Goal: Task Accomplishment & Management: Manage account settings

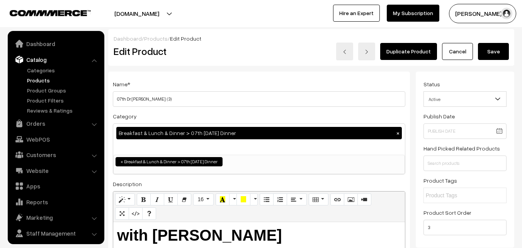
scroll to position [19, 0]
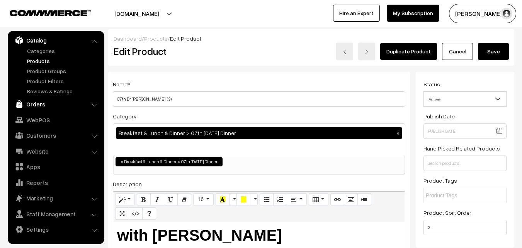
click at [49, 102] on link "Orders" at bounding box center [56, 104] width 92 height 14
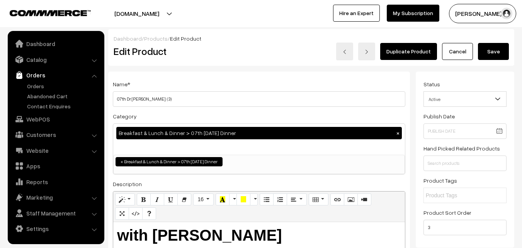
scroll to position [0, 0]
click at [35, 84] on link "Orders" at bounding box center [63, 86] width 77 height 8
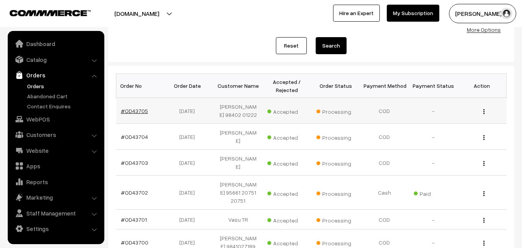
scroll to position [77, 0]
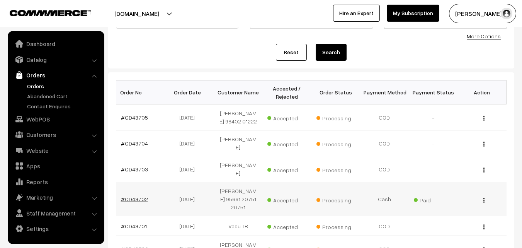
click at [139, 200] on link "#OD43702" at bounding box center [134, 199] width 27 height 7
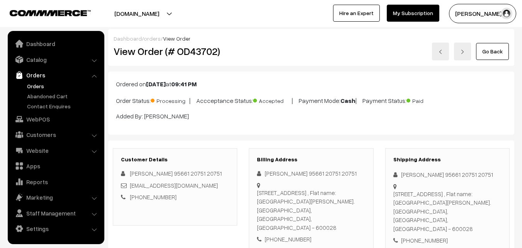
scroll to position [155, 0]
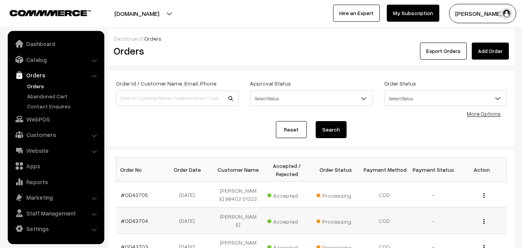
scroll to position [77, 0]
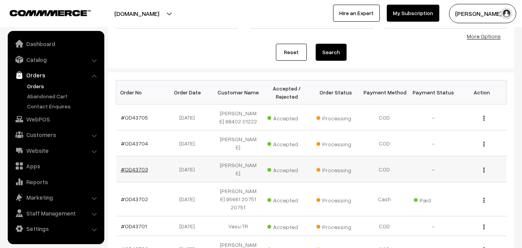
click at [138, 169] on link "#OD43703" at bounding box center [134, 169] width 27 height 7
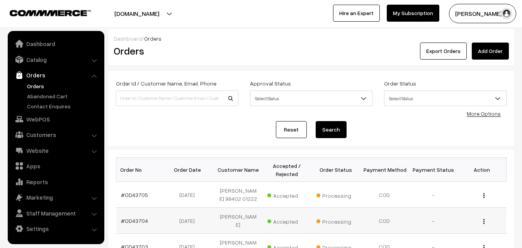
scroll to position [77, 0]
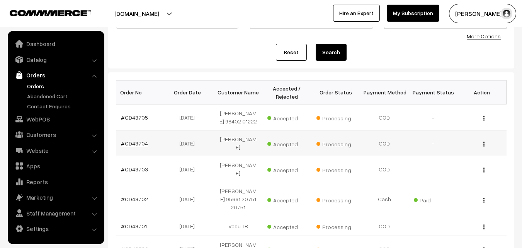
click at [135, 142] on link "#OD43704" at bounding box center [134, 143] width 27 height 7
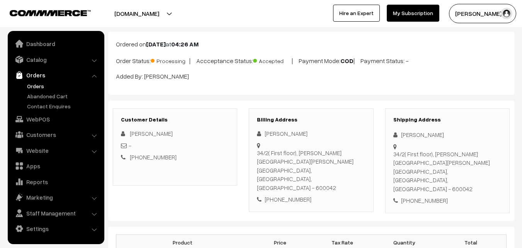
scroll to position [39, 0]
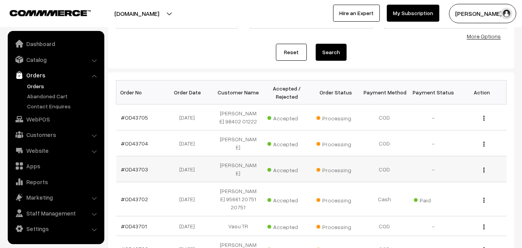
scroll to position [116, 0]
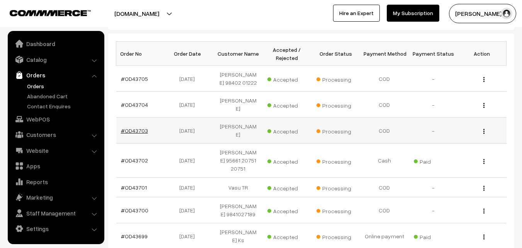
click at [136, 133] on link "#OD43703" at bounding box center [134, 130] width 27 height 7
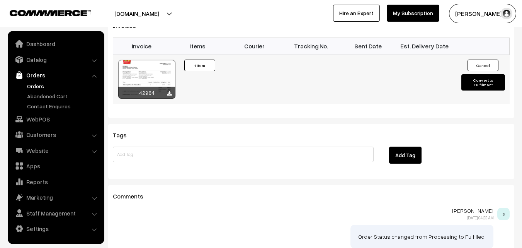
scroll to position [446, 0]
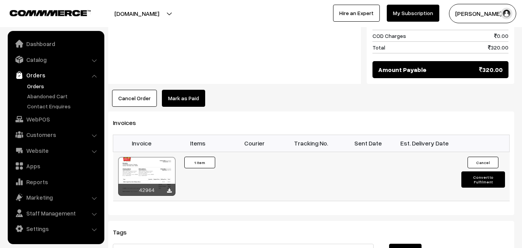
click at [169, 159] on div at bounding box center [146, 176] width 57 height 39
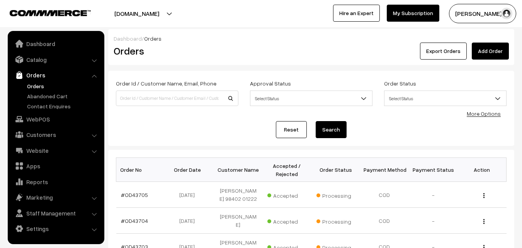
scroll to position [116, 0]
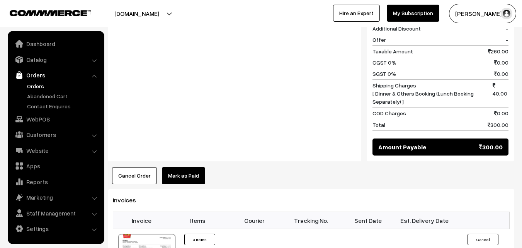
scroll to position [472, 0]
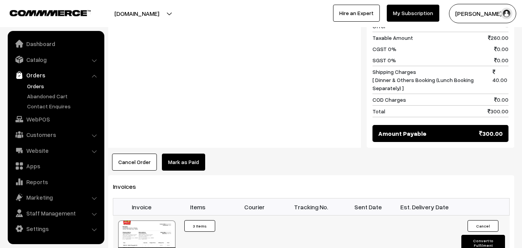
click at [157, 222] on div at bounding box center [146, 239] width 57 height 39
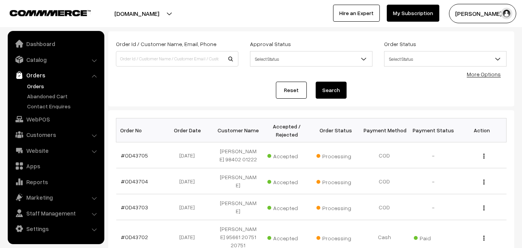
scroll to position [39, 0]
click at [133, 157] on link "#OD43705" at bounding box center [134, 156] width 27 height 7
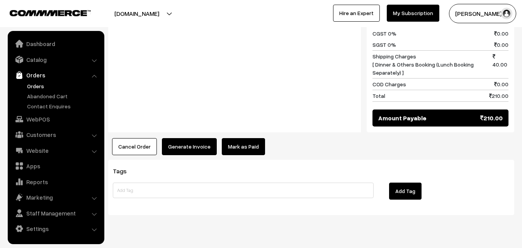
click at [195, 138] on button "Generate Invoice" at bounding box center [189, 146] width 55 height 17
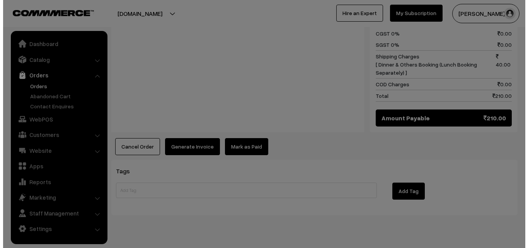
scroll to position [443, 0]
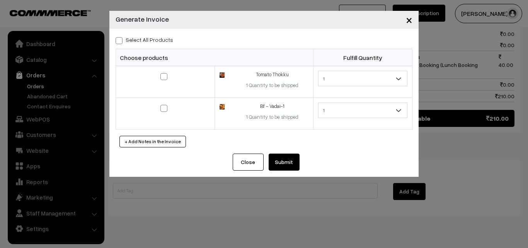
click at [277, 156] on button "Submit" at bounding box center [284, 161] width 31 height 17
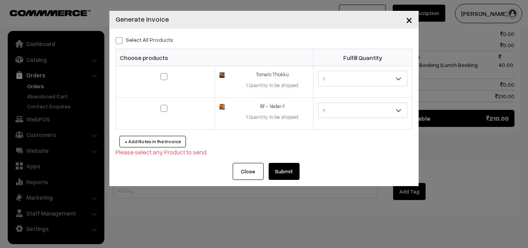
click at [144, 42] on label "Select All Products" at bounding box center [145, 40] width 58 height 8
click at [121, 42] on input "Select All Products" at bounding box center [118, 39] width 5 height 5
checkbox input "true"
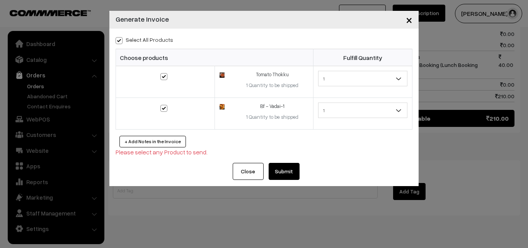
click at [285, 177] on button "Submit" at bounding box center [284, 171] width 31 height 17
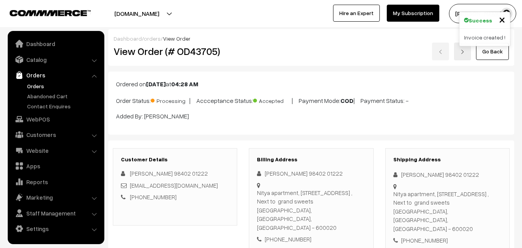
scroll to position [442, 0]
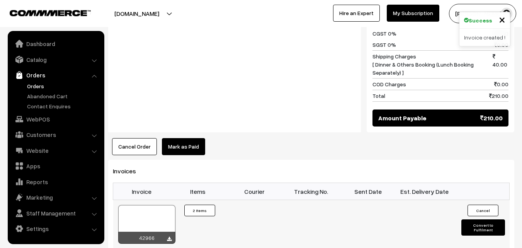
click at [147, 212] on div at bounding box center [146, 224] width 57 height 39
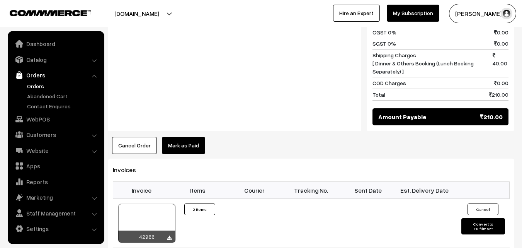
click at [36, 86] on link "Orders" at bounding box center [63, 86] width 77 height 8
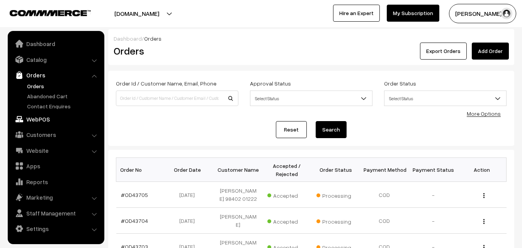
click at [34, 119] on link "WebPOS" at bounding box center [56, 119] width 92 height 14
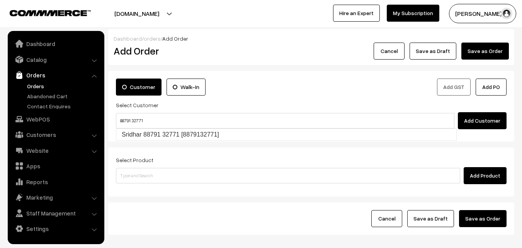
click at [131, 119] on input "88791 32771" at bounding box center [285, 120] width 339 height 15
click at [133, 128] on input "88791 32771" at bounding box center [285, 120] width 339 height 15
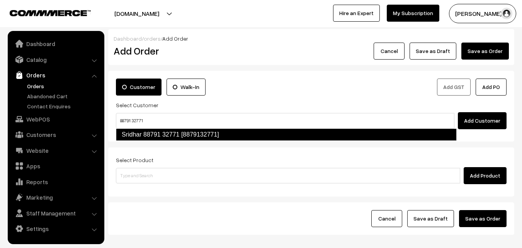
click at [133, 135] on link "Sridhar 88791 32771 [8879132771]" at bounding box center [286, 134] width 341 height 12
type input "88791 32771"
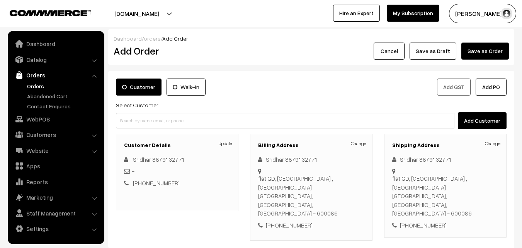
scroll to position [39, 0]
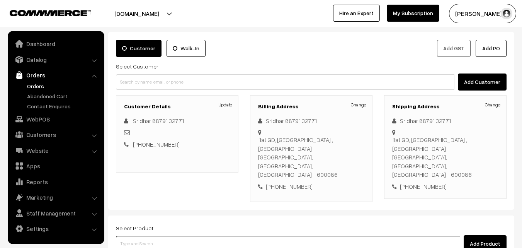
click at [159, 236] on input at bounding box center [288, 243] width 344 height 15
click at [150, 236] on input at bounding box center [288, 243] width 344 height 15
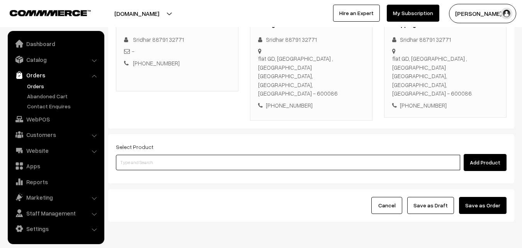
scroll to position [120, 0]
type input "couple"
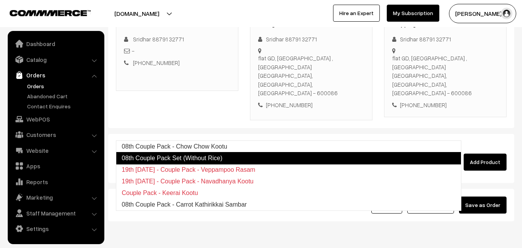
click at [184, 157] on link "08th Couple Pack Set (Without Rice)" at bounding box center [289, 158] width 346 height 12
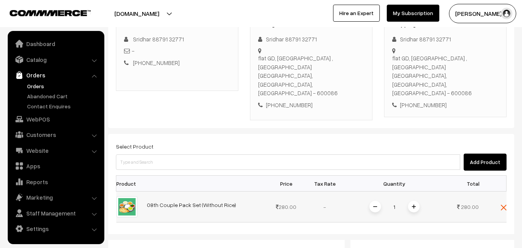
click at [414, 205] on img at bounding box center [414, 207] width 4 height 4
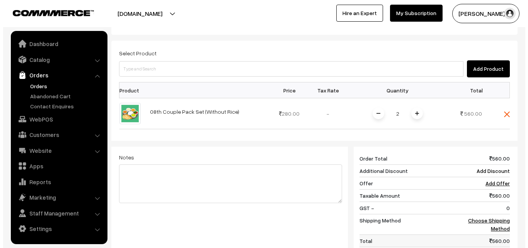
scroll to position [275, 0]
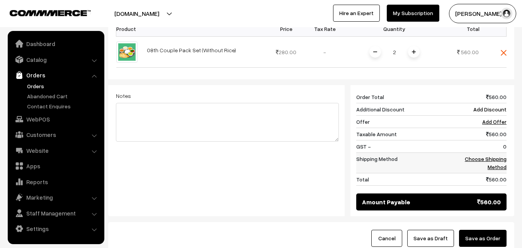
click at [503, 155] on link "Choose Shipping Method" at bounding box center [486, 162] width 42 height 15
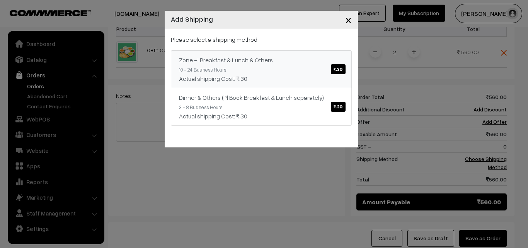
click at [334, 68] on span "₹.30" at bounding box center [338, 69] width 14 height 10
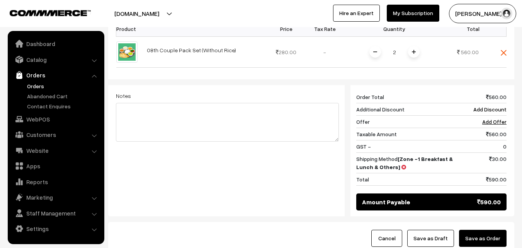
click at [496, 230] on button "Save as Order" at bounding box center [483, 238] width 48 height 17
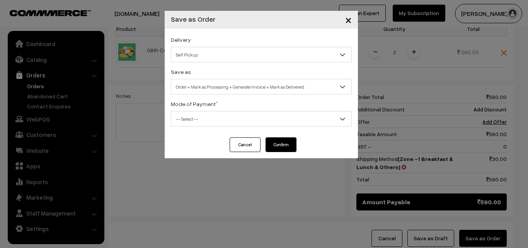
click at [211, 55] on span "Self Pickup" at bounding box center [261, 55] width 180 height 14
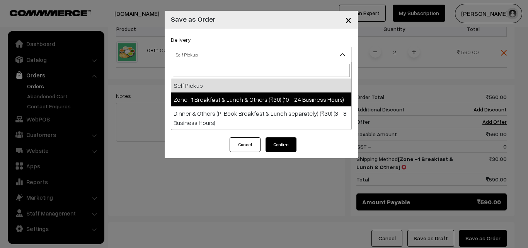
select select "ZON1"
select select "3"
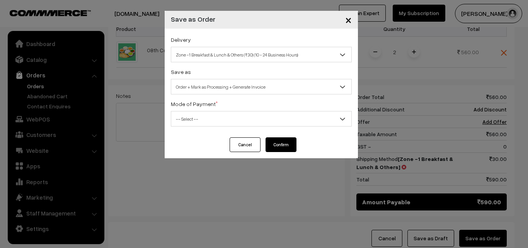
click at [227, 96] on div "Delivery Self Pickup Zone -1 Breakfast & Lunch & Others (₹30) (10 - 24 Business…" at bounding box center [261, 83] width 193 height 109
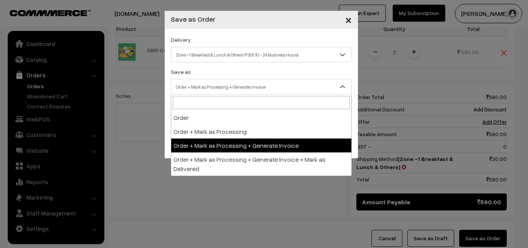
click at [221, 80] on span "Order + Mark as Processing + Generate Invoice" at bounding box center [261, 86] width 181 height 15
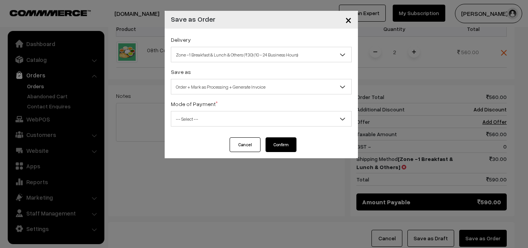
click at [196, 114] on span "-- Select --" at bounding box center [261, 119] width 180 height 14
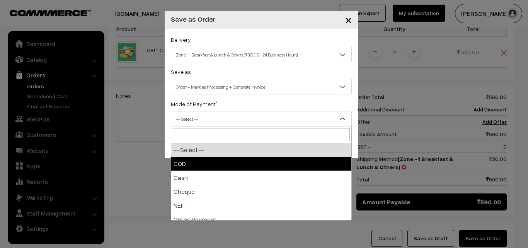
drag, startPoint x: 189, startPoint y: 165, endPoint x: 241, endPoint y: 166, distance: 52.6
select select "1"
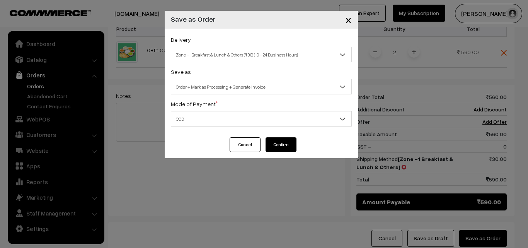
click at [281, 147] on button "Confirm" at bounding box center [281, 144] width 31 height 15
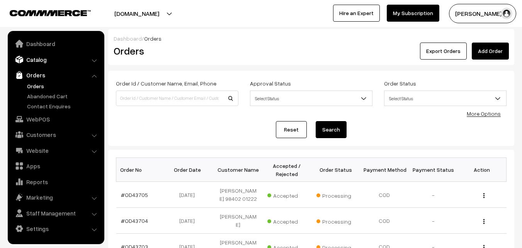
click at [42, 64] on link "Catalog" at bounding box center [56, 60] width 92 height 14
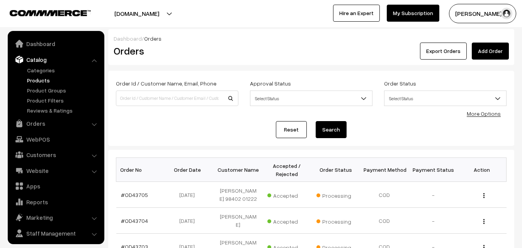
click at [42, 79] on link "Products" at bounding box center [63, 80] width 77 height 8
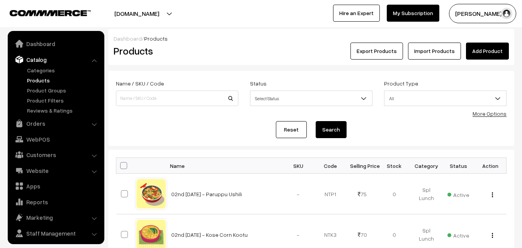
scroll to position [19, 0]
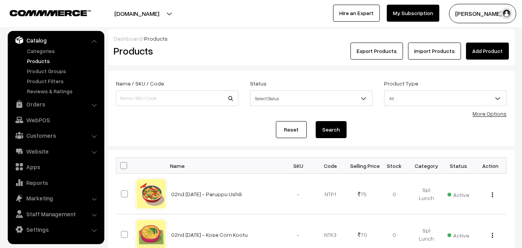
click at [485, 113] on link "More Options" at bounding box center [490, 113] width 34 height 7
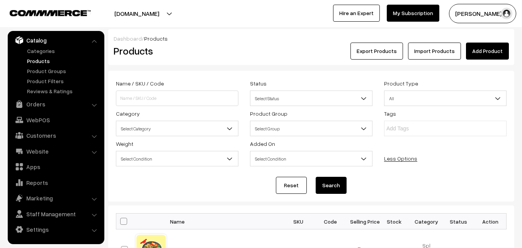
click at [153, 129] on span "Select Category" at bounding box center [177, 129] width 122 height 14
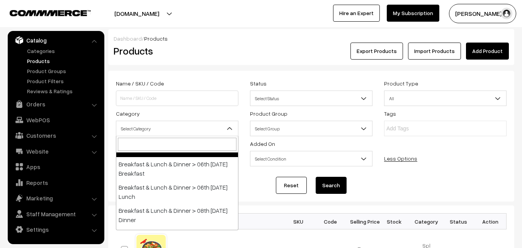
scroll to position [193, 0]
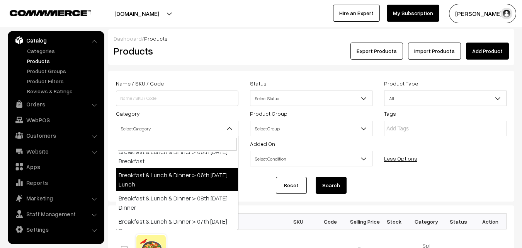
select select "95"
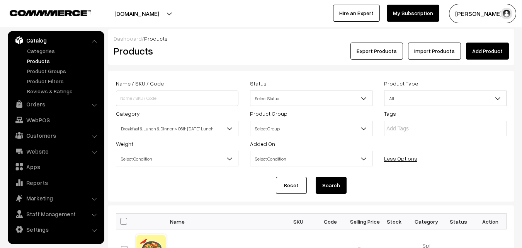
click at [320, 183] on button "Search" at bounding box center [331, 185] width 31 height 17
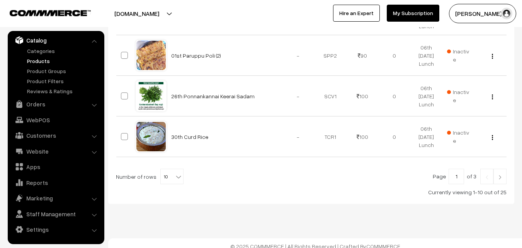
scroll to position [520, 0]
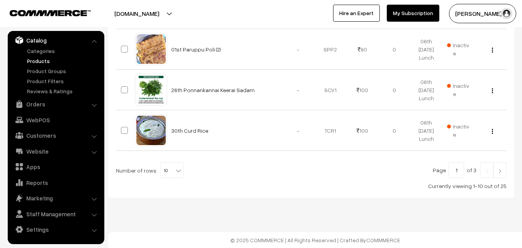
click at [178, 172] on span at bounding box center [180, 168] width 8 height 10
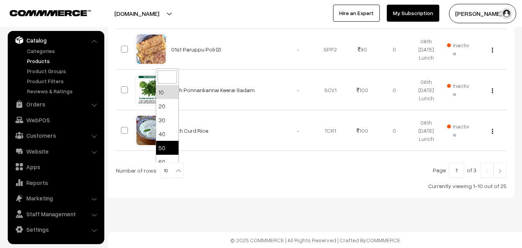
scroll to position [0, 0]
select select "60"
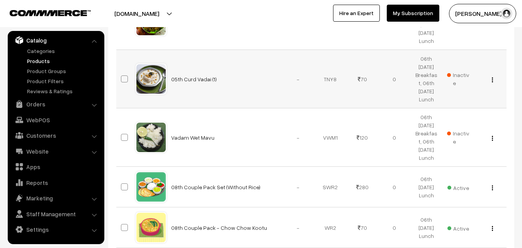
scroll to position [1121, 0]
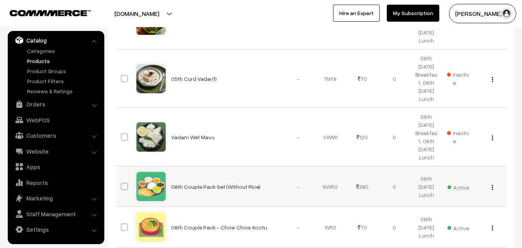
click at [492, 186] on img "button" at bounding box center [492, 187] width 1 height 5
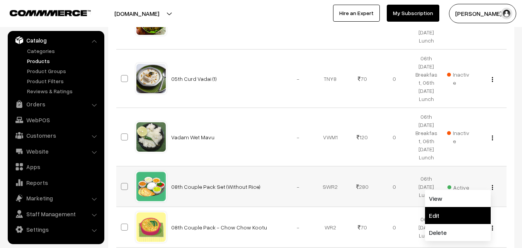
click at [447, 213] on link "Edit" at bounding box center [458, 215] width 66 height 17
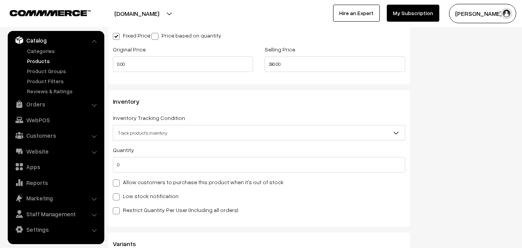
scroll to position [773, 0]
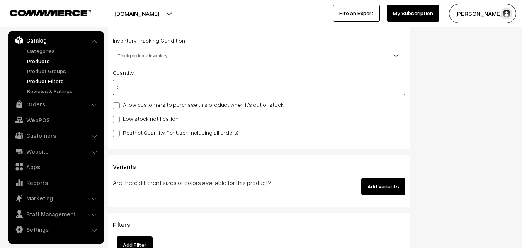
drag, startPoint x: 78, startPoint y: 89, endPoint x: 59, endPoint y: 84, distance: 19.9
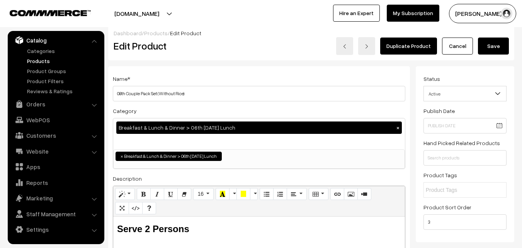
scroll to position [0, 0]
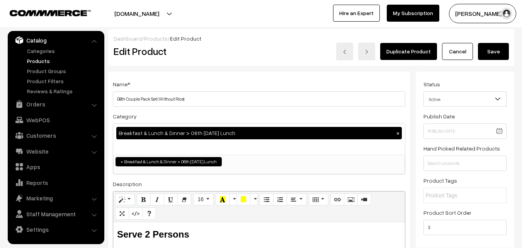
type input "2"
click at [496, 50] on button "Save" at bounding box center [493, 51] width 31 height 17
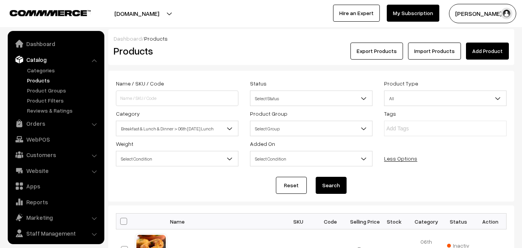
scroll to position [19, 0]
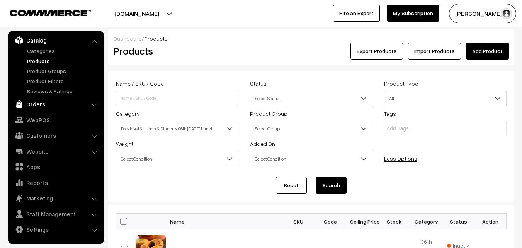
click at [41, 104] on link "Orders" at bounding box center [56, 104] width 92 height 14
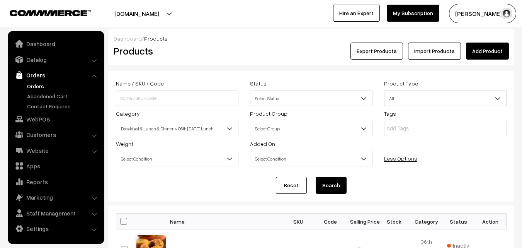
click at [40, 89] on link "Orders" at bounding box center [63, 86] width 77 height 8
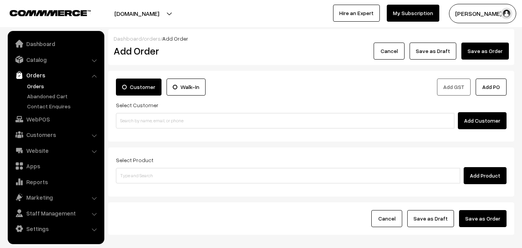
click at [44, 89] on link "Orders" at bounding box center [63, 86] width 77 height 8
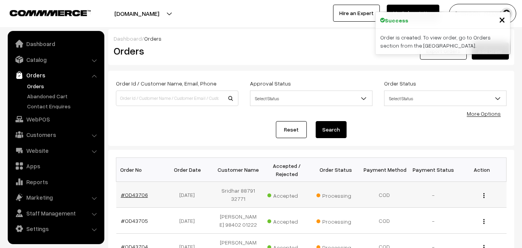
click at [135, 194] on link "#OD43706" at bounding box center [134, 194] width 27 height 7
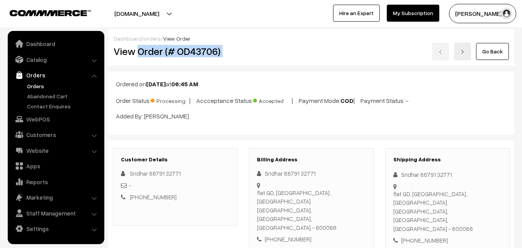
drag, startPoint x: 137, startPoint y: 50, endPoint x: 266, endPoint y: 58, distance: 129.0
click at [266, 58] on div "View Order (# OD43706) Go Back" at bounding box center [311, 52] width 407 height 18
copy div "Order (# OD43706)"
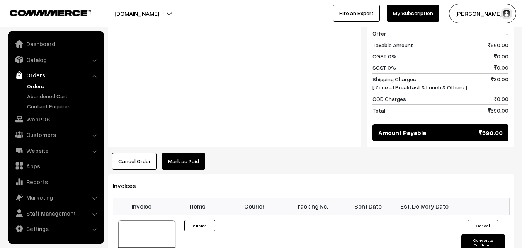
scroll to position [387, 0]
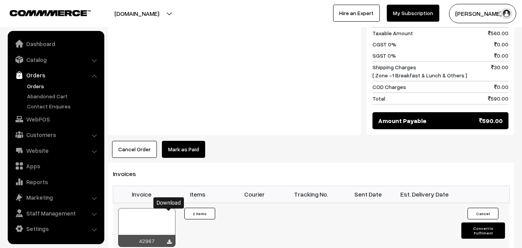
click at [169, 239] on icon at bounding box center [169, 241] width 5 height 5
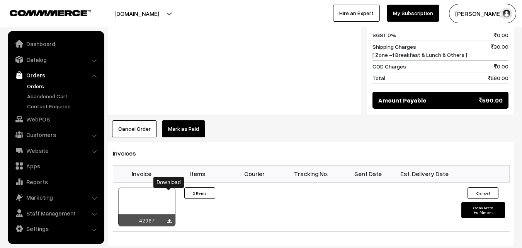
scroll to position [425, 0]
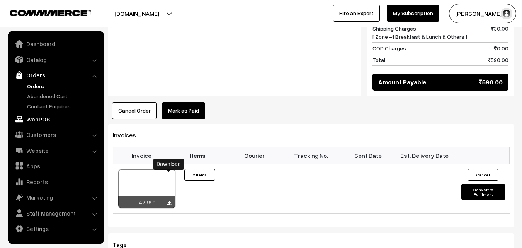
click at [38, 118] on link "WebPOS" at bounding box center [56, 119] width 92 height 14
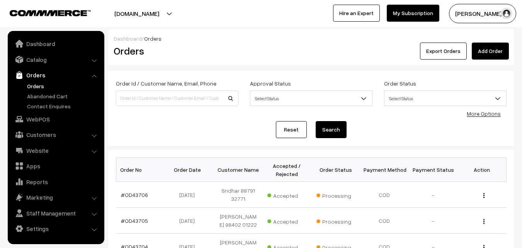
scroll to position [155, 0]
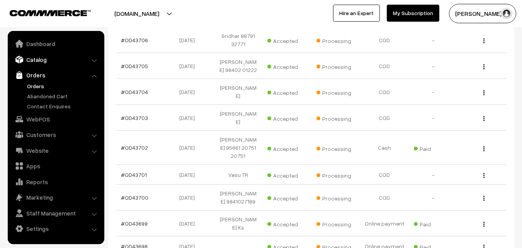
click at [41, 55] on link "Catalog" at bounding box center [56, 60] width 92 height 14
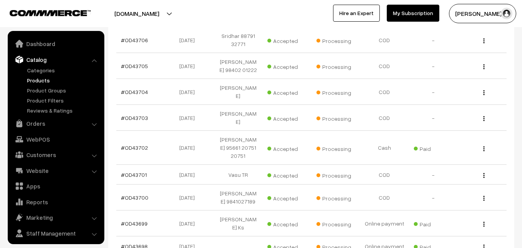
click at [45, 79] on link "Products" at bounding box center [63, 80] width 77 height 8
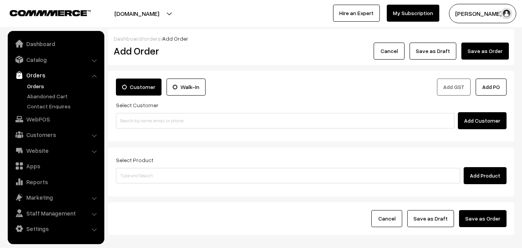
click at [36, 85] on link "Orders" at bounding box center [63, 86] width 77 height 8
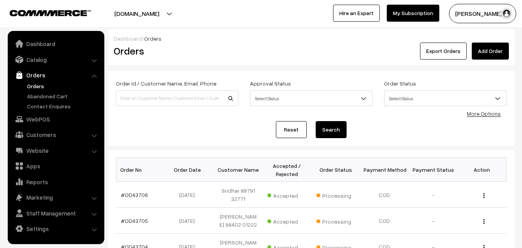
click at [148, 108] on div "Order Id / Customer Name, Email, Phone" at bounding box center [177, 94] width 134 height 32
click at [148, 100] on input at bounding box center [177, 97] width 123 height 15
paste input "98843 96608"
click at [133, 94] on input "98843 96608" at bounding box center [177, 97] width 123 height 15
type input "9884396608"
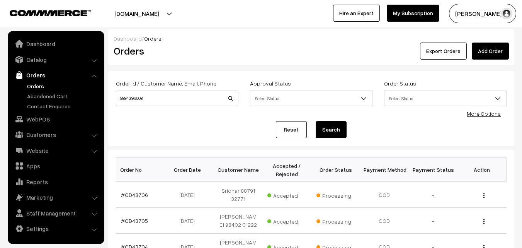
click at [336, 131] on button "Search" at bounding box center [331, 129] width 31 height 17
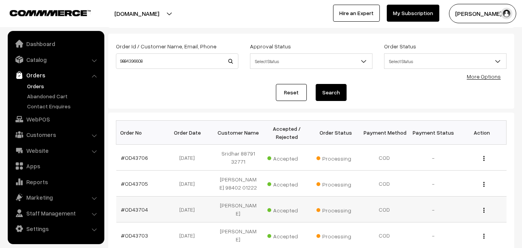
scroll to position [77, 0]
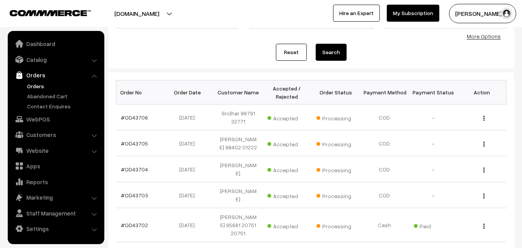
click at [334, 52] on button "Search" at bounding box center [331, 52] width 31 height 17
click at [335, 48] on button "Search" at bounding box center [331, 52] width 31 height 17
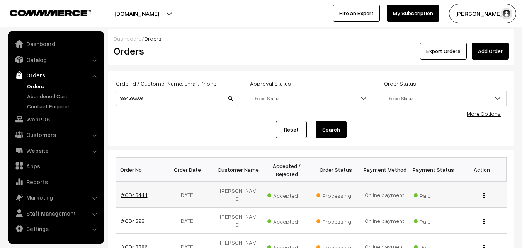
click at [133, 192] on link "#OD43444" at bounding box center [134, 194] width 27 height 7
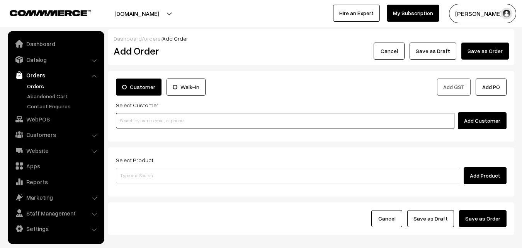
click at [150, 126] on input at bounding box center [285, 120] width 339 height 15
paste input "98843 96608"
click at [132, 115] on input "98843 96608" at bounding box center [285, 120] width 339 height 15
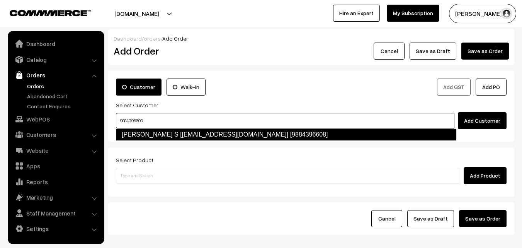
click at [137, 133] on link "Mahee S [mahee0110@gmail.com] [9884396608]" at bounding box center [286, 134] width 341 height 12
type input "9884396608"
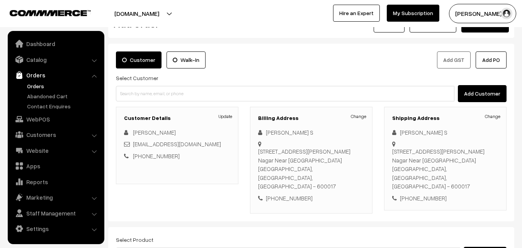
scroll to position [39, 0]
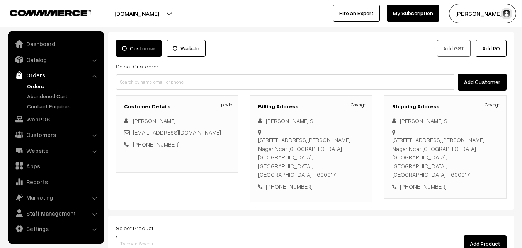
drag, startPoint x: 155, startPoint y: 235, endPoint x: 156, endPoint y: 230, distance: 5.1
click at [155, 236] on input at bounding box center [288, 243] width 344 height 15
type input "w"
click at [147, 236] on input at bounding box center [288, 243] width 344 height 15
type input "0"
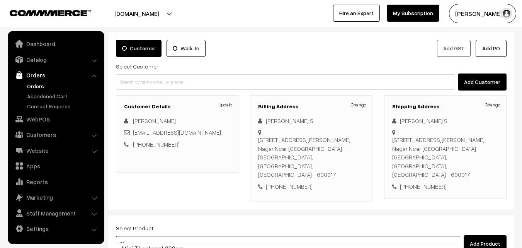
type input "08th wi"
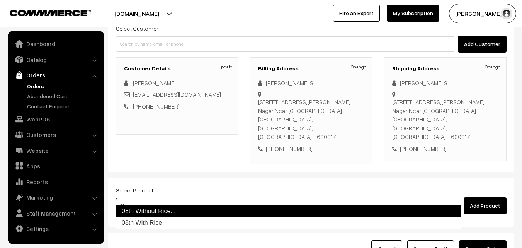
scroll to position [77, 0]
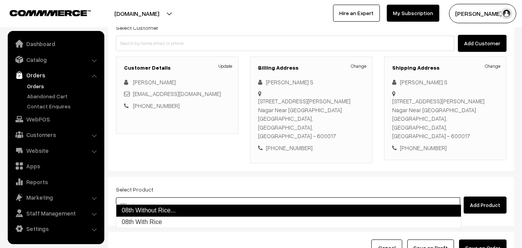
click at [167, 212] on link "08th Without Rice..." at bounding box center [289, 210] width 346 height 12
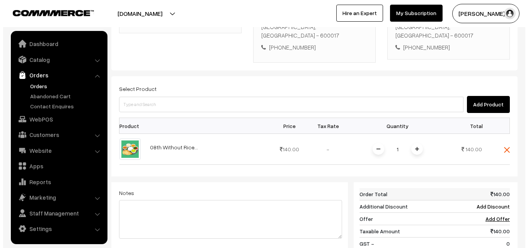
scroll to position [193, 0]
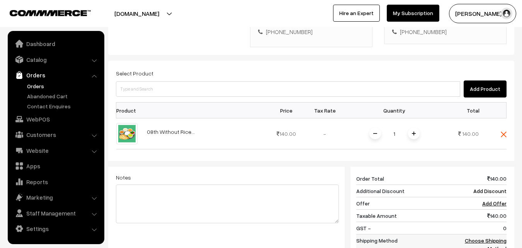
click at [489, 237] on link "Choose Shipping Method" at bounding box center [486, 244] width 42 height 15
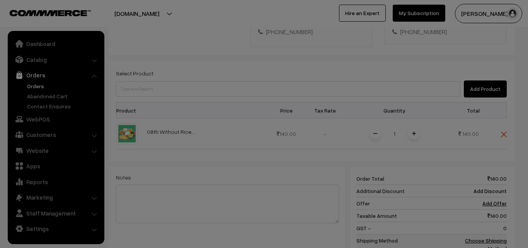
click at [490, 232] on body "Thank you for showing interest. Our team will call you shortly. Close annamfood…" at bounding box center [264, 99] width 528 height 585
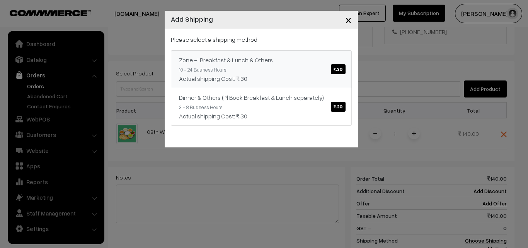
click at [279, 62] on div "Zone -1 Breakfast & Lunch & Others ₹.30" at bounding box center [261, 59] width 165 height 9
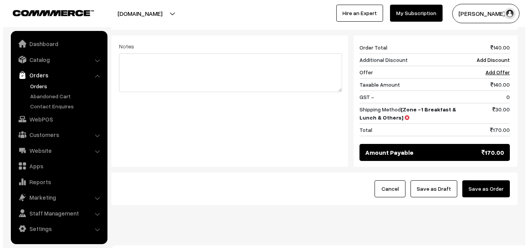
scroll to position [329, 0]
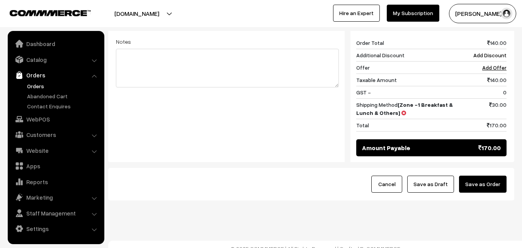
click at [492, 181] on button "Save as Order" at bounding box center [483, 184] width 48 height 17
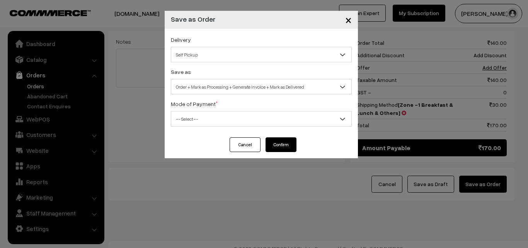
click at [207, 46] on div "Delivery Self Pickup Zone -1 Breakfast & Lunch & Others (₹30) (10 - 24 Business…" at bounding box center [261, 48] width 181 height 27
click at [208, 59] on span "Self Pickup" at bounding box center [261, 55] width 180 height 14
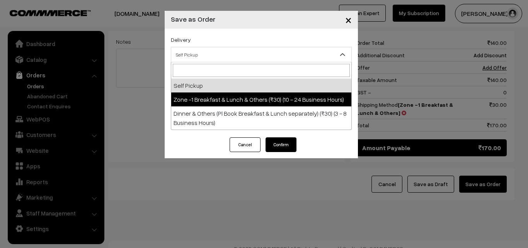
drag, startPoint x: 208, startPoint y: 97, endPoint x: 217, endPoint y: 81, distance: 18.9
select select "ZON1"
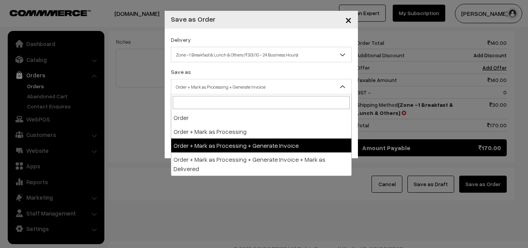
click at [217, 81] on span "Order + Mark as Processing + Generate Invoice" at bounding box center [261, 87] width 180 height 14
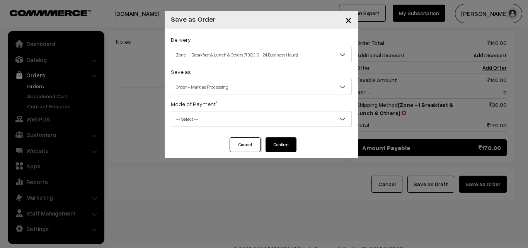
drag, startPoint x: 218, startPoint y: 136, endPoint x: 215, endPoint y: 119, distance: 17.2
click at [218, 137] on div "Delivery Self Pickup Zone -1 Breakfast & Lunch & Others (₹30) (10 - 24 Business…" at bounding box center [261, 83] width 193 height 109
click at [213, 107] on div "Mode of Payment * -- Select -- COD Cash Cheque NEFT Online Payment DD Others --…" at bounding box center [261, 112] width 181 height 27
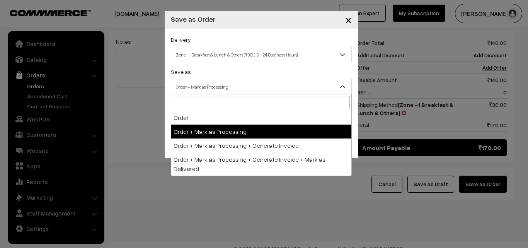
click at [215, 83] on span "Order + Mark as Processing" at bounding box center [261, 87] width 180 height 14
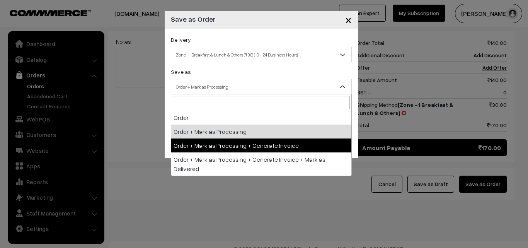
select select "3"
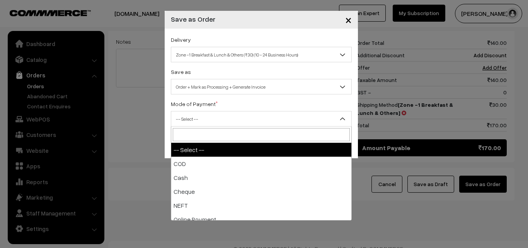
click at [203, 118] on span "-- Select --" at bounding box center [261, 119] width 180 height 14
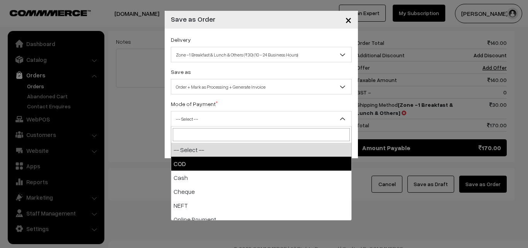
select select "1"
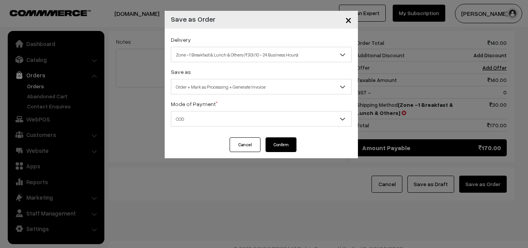
click at [279, 142] on button "Confirm" at bounding box center [281, 144] width 31 height 15
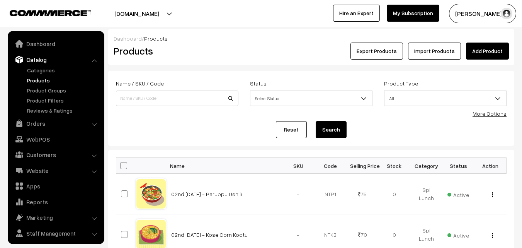
click at [485, 114] on link "More Options" at bounding box center [490, 113] width 34 height 7
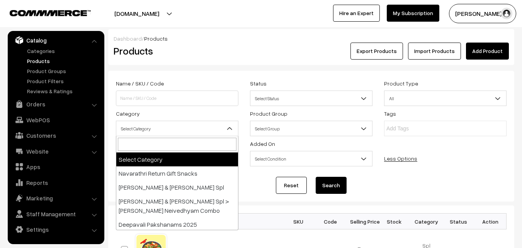
click at [151, 124] on span "Select Category" at bounding box center [177, 129] width 122 height 14
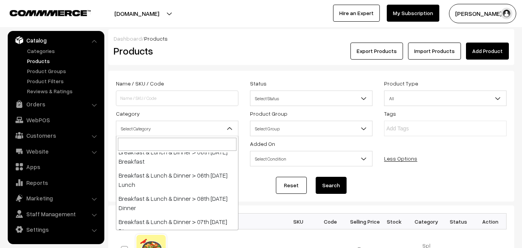
scroll to position [193, 0]
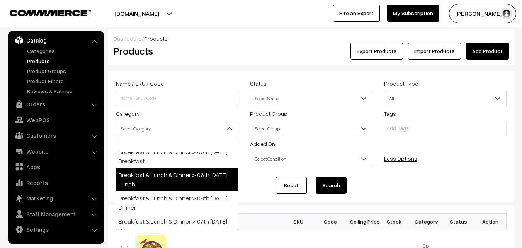
select select "95"
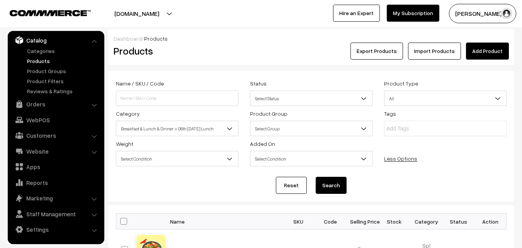
click at [325, 184] on button "Search" at bounding box center [331, 185] width 31 height 17
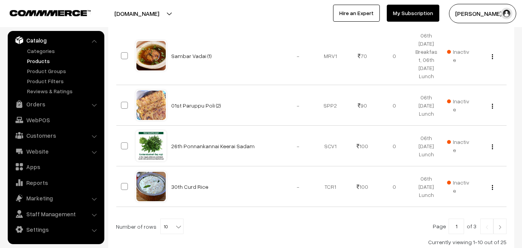
scroll to position [503, 0]
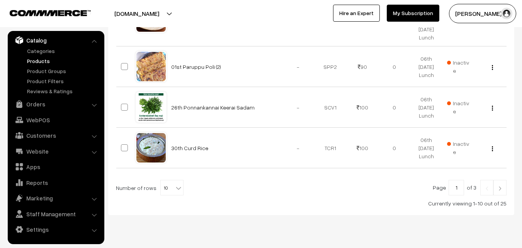
drag, startPoint x: 176, startPoint y: 181, endPoint x: 173, endPoint y: 183, distance: 4.2
click at [176, 181] on span at bounding box center [180, 185] width 8 height 10
select select "60"
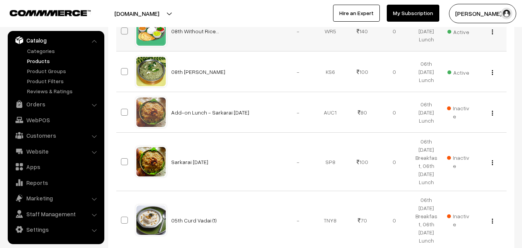
scroll to position [967, 0]
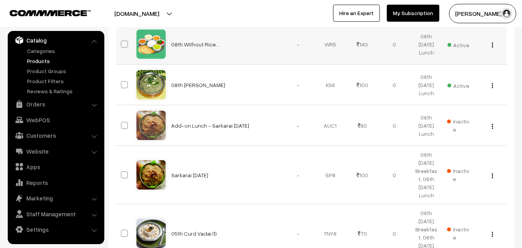
click at [493, 44] on img "button" at bounding box center [492, 45] width 1 height 5
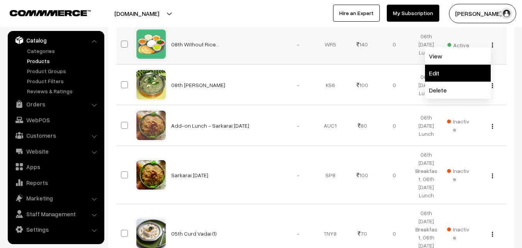
click at [451, 73] on link "Edit" at bounding box center [458, 73] width 66 height 17
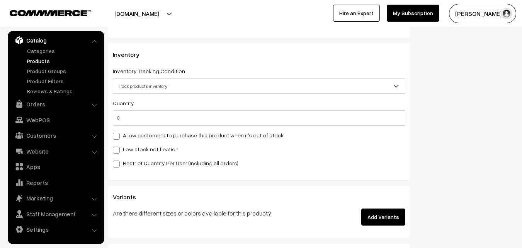
scroll to position [738, 0]
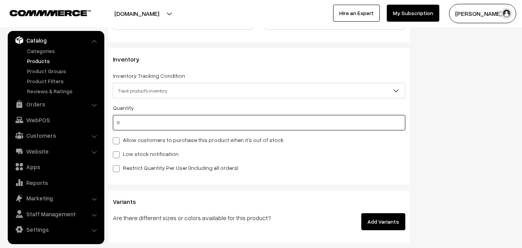
drag, startPoint x: 126, startPoint y: 129, endPoint x: 99, endPoint y: 127, distance: 26.7
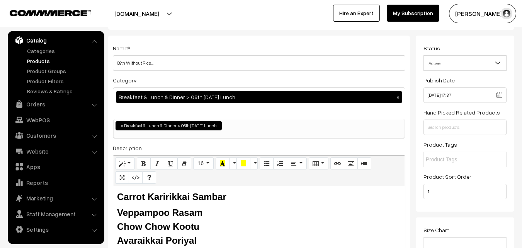
scroll to position [15, 0]
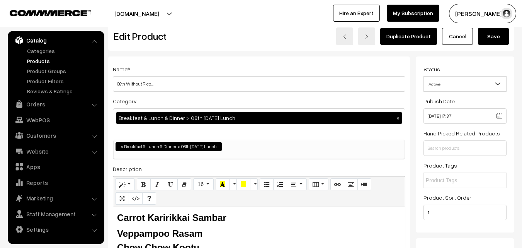
type input "1"
click at [495, 39] on button "Save" at bounding box center [493, 36] width 31 height 17
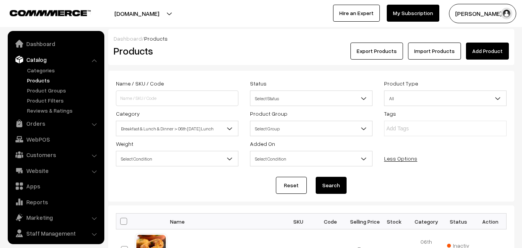
scroll to position [19, 0]
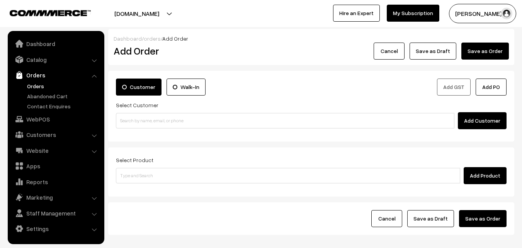
click at [30, 87] on link "Orders" at bounding box center [63, 86] width 77 height 8
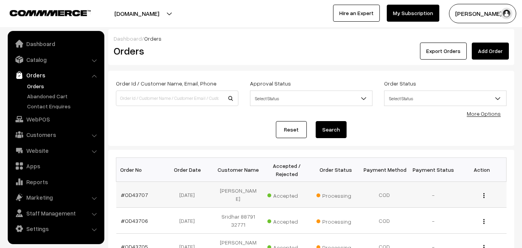
click at [130, 199] on td "#OD43707" at bounding box center [140, 195] width 49 height 26
click at [130, 193] on link "#OD43707" at bounding box center [134, 194] width 27 height 7
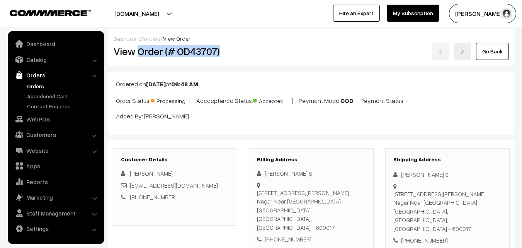
drag, startPoint x: 139, startPoint y: 49, endPoint x: 228, endPoint y: 49, distance: 88.9
click at [228, 49] on h2 "View Order (# OD43707)" at bounding box center [176, 51] width 124 height 12
copy h2 "Order (# OD43707)"
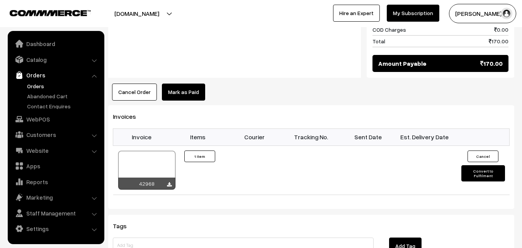
scroll to position [503, 0]
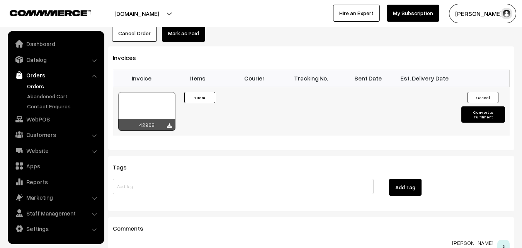
click at [154, 104] on div at bounding box center [146, 111] width 57 height 39
click at [40, 87] on link "Orders" at bounding box center [63, 86] width 77 height 8
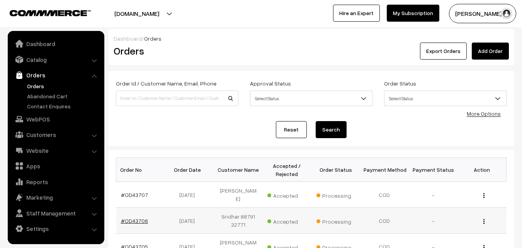
click at [136, 217] on link "#OD43706" at bounding box center [134, 220] width 27 height 7
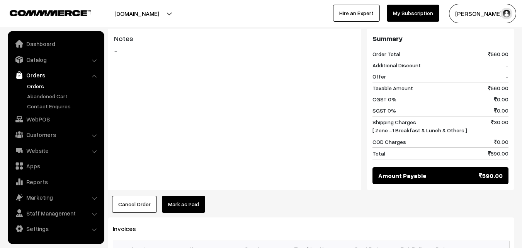
scroll to position [348, 0]
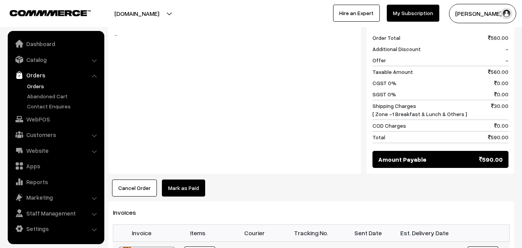
click at [38, 87] on link "Orders" at bounding box center [63, 86] width 77 height 8
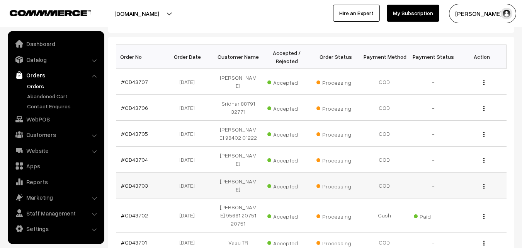
scroll to position [116, 0]
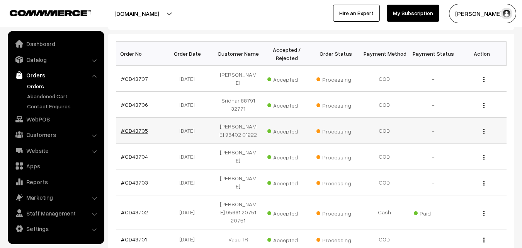
click at [136, 127] on link "#OD43705" at bounding box center [134, 130] width 27 height 7
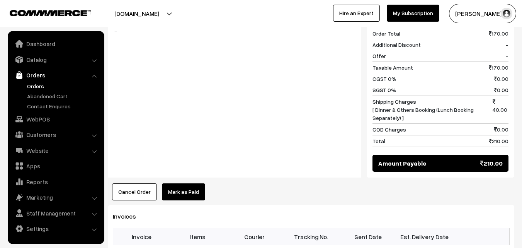
scroll to position [464, 0]
